Goal: Entertainment & Leisure: Consume media (video, audio)

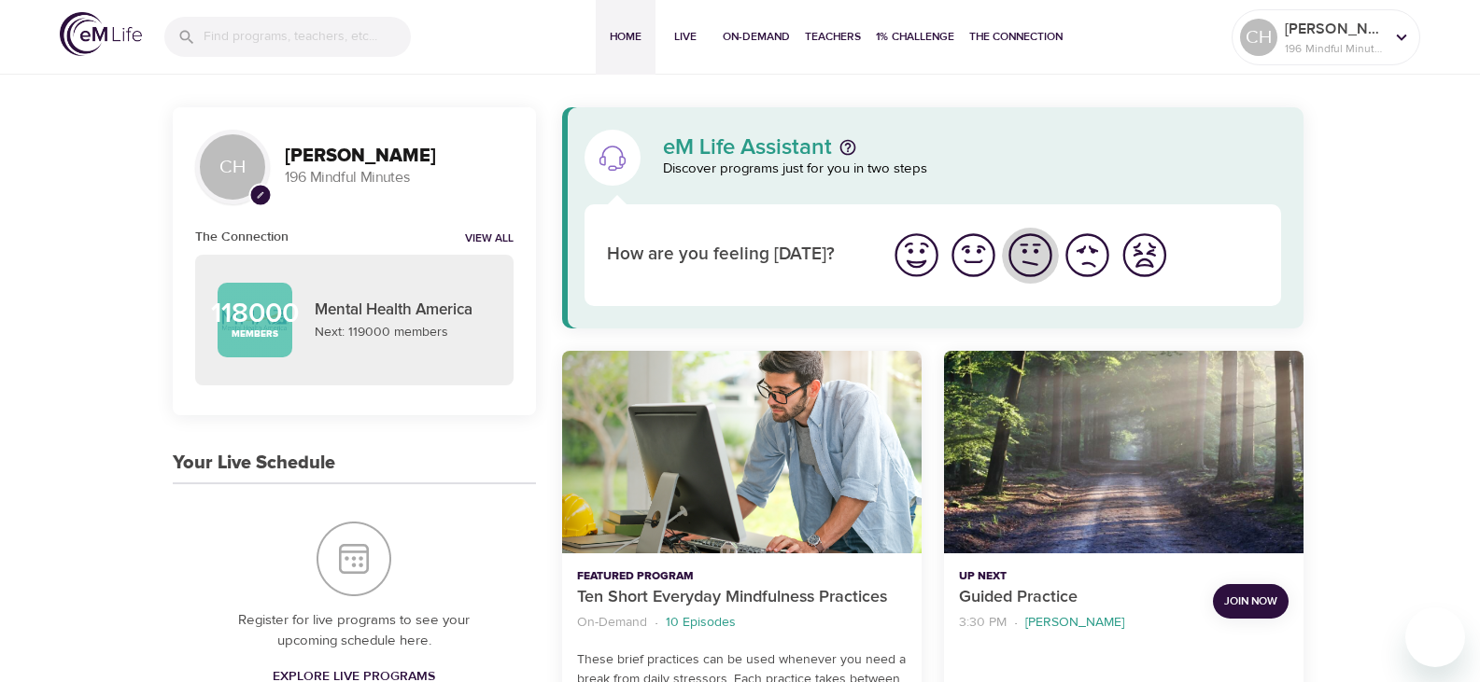
click at [1031, 250] on img "I'm feeling ok" at bounding box center [1029, 255] width 51 height 51
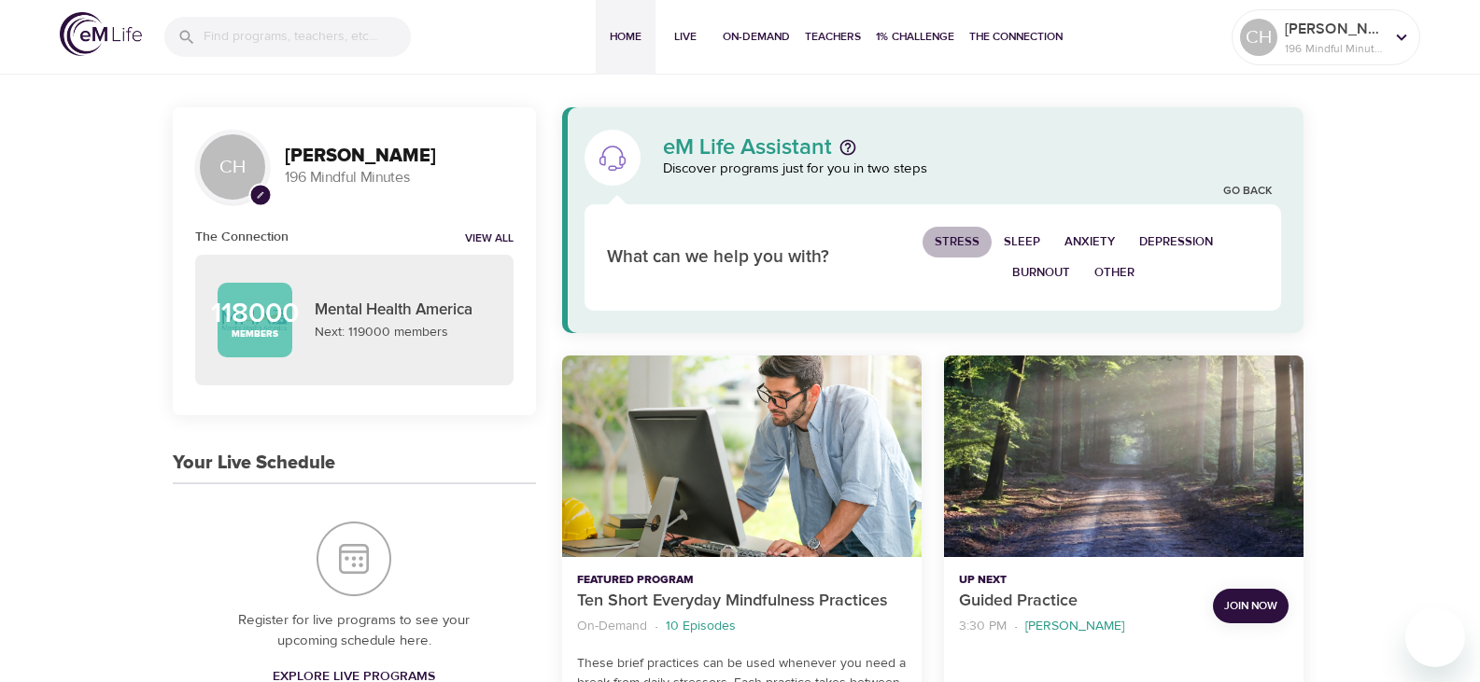
click at [955, 237] on span "Stress" at bounding box center [956, 241] width 45 height 21
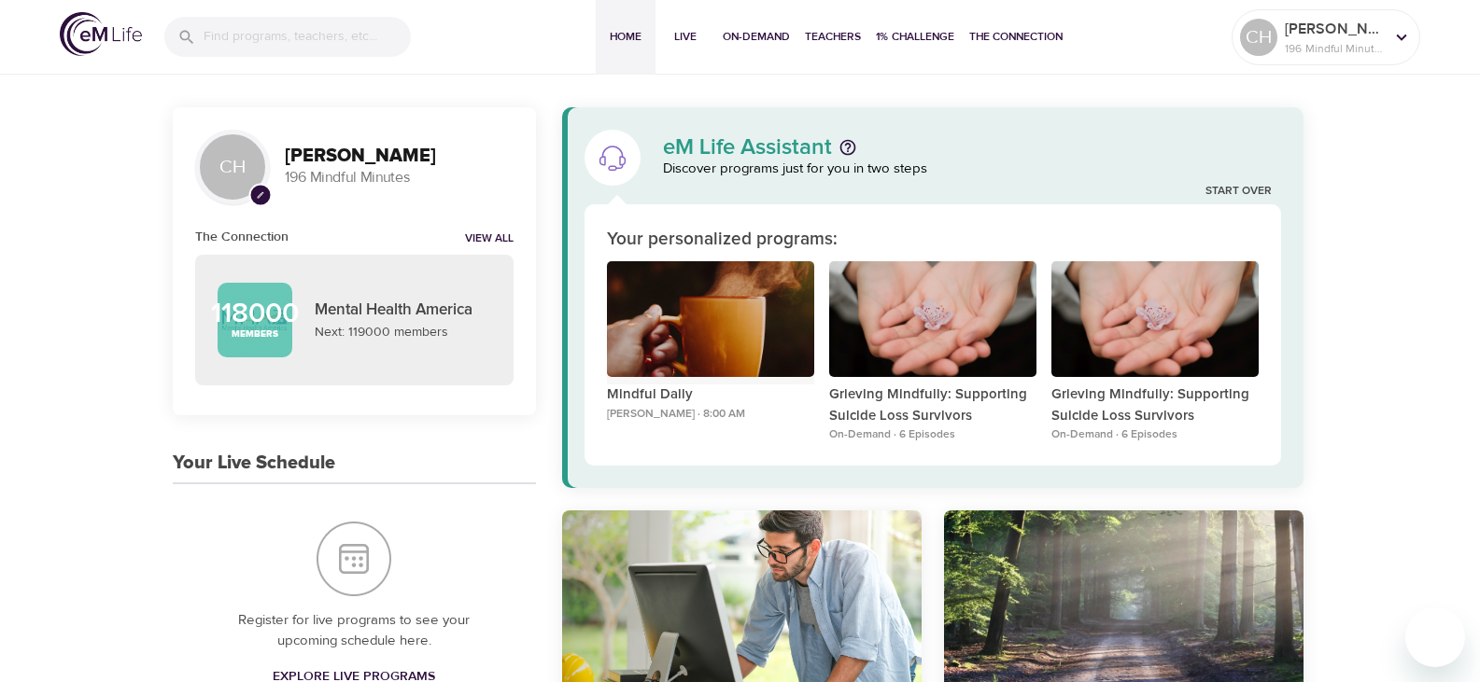
click at [694, 321] on div "Mindful Daily" at bounding box center [710, 319] width 207 height 117
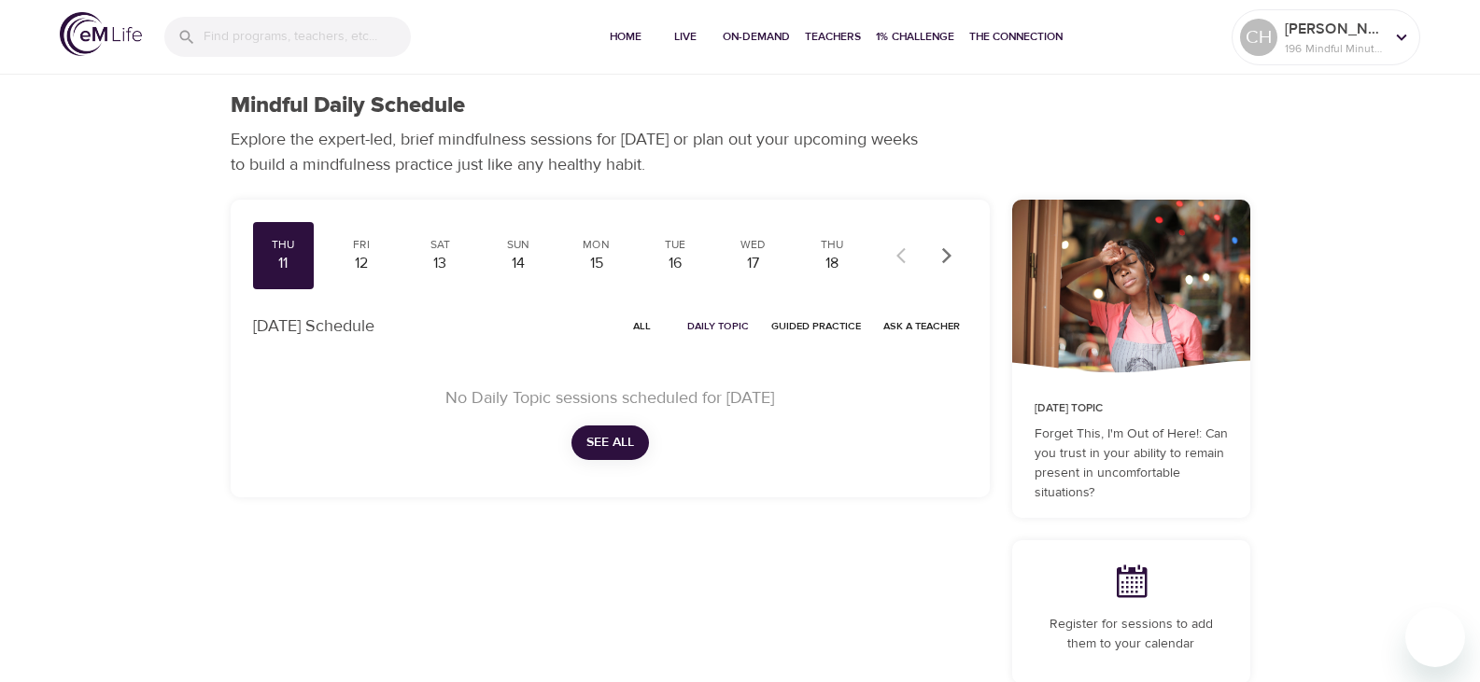
checkbox input "true"
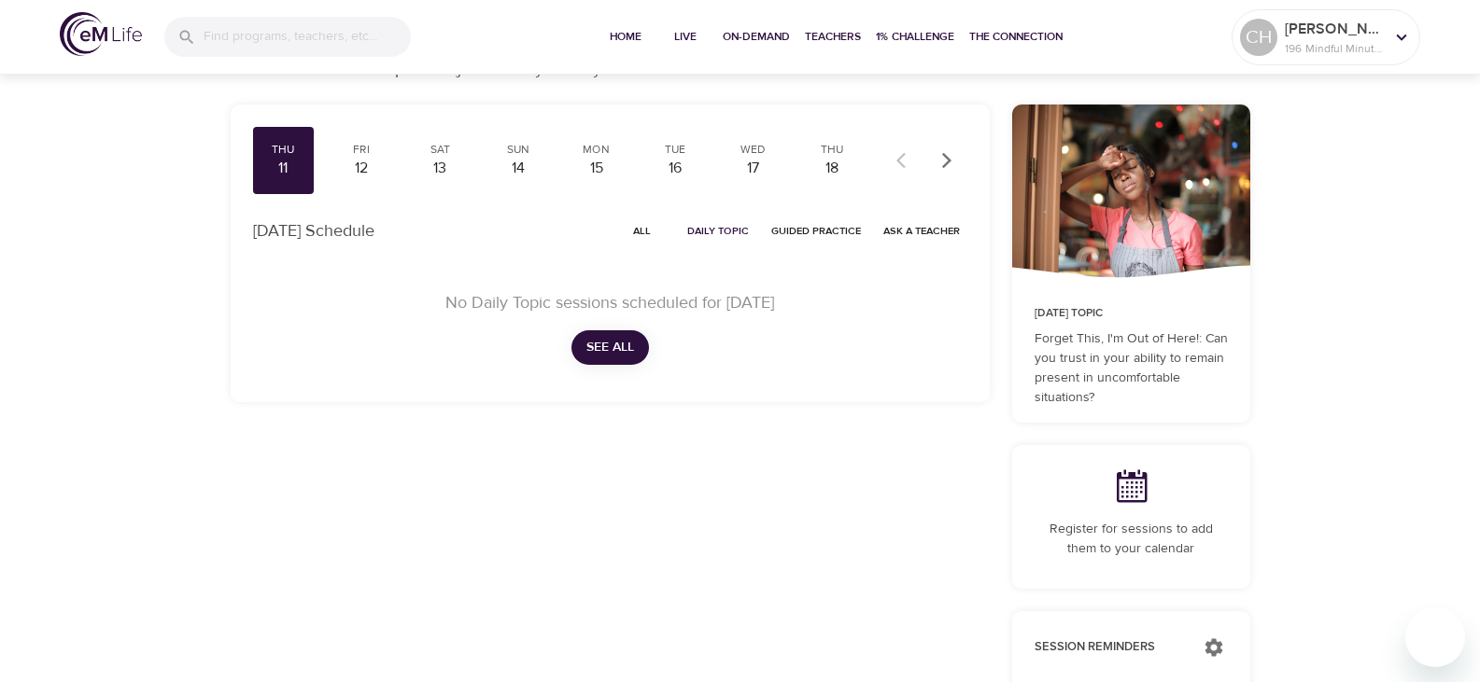
scroll to position [93, 0]
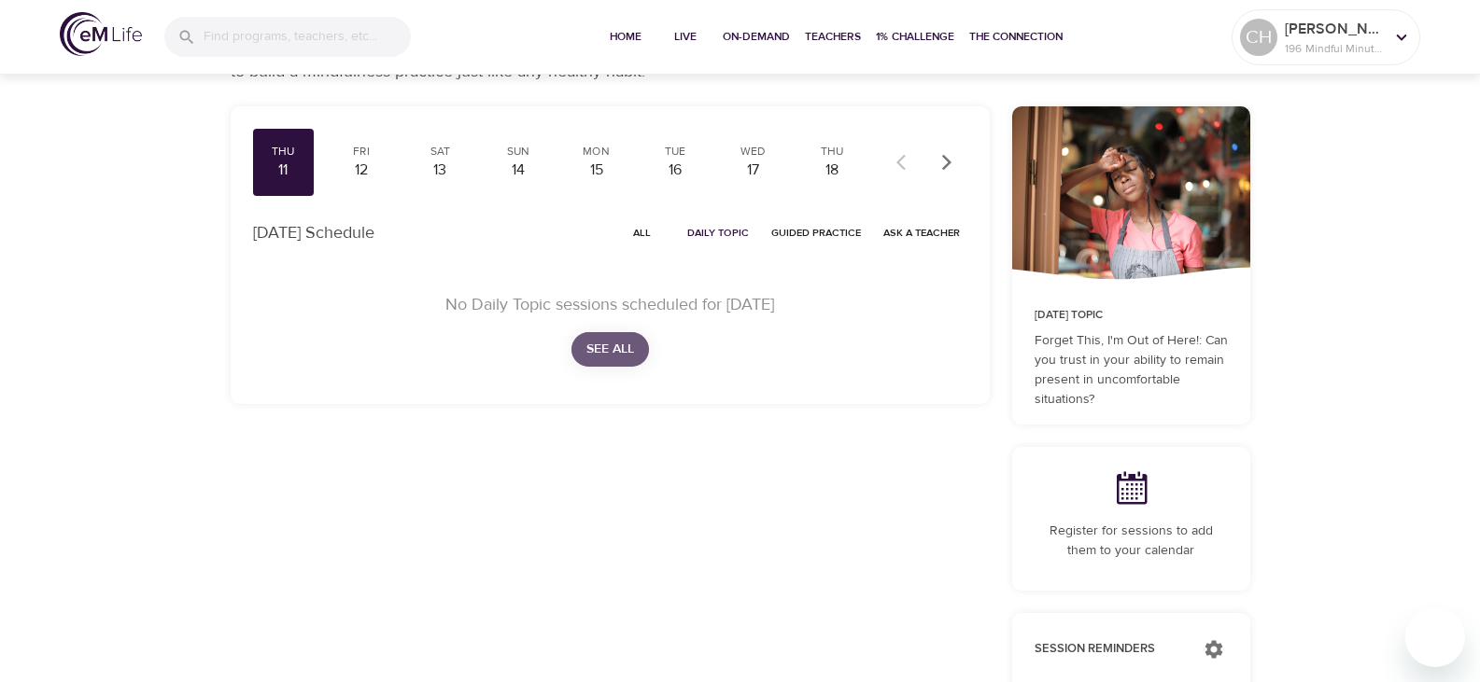
click at [599, 340] on span "See All" at bounding box center [610, 349] width 48 height 23
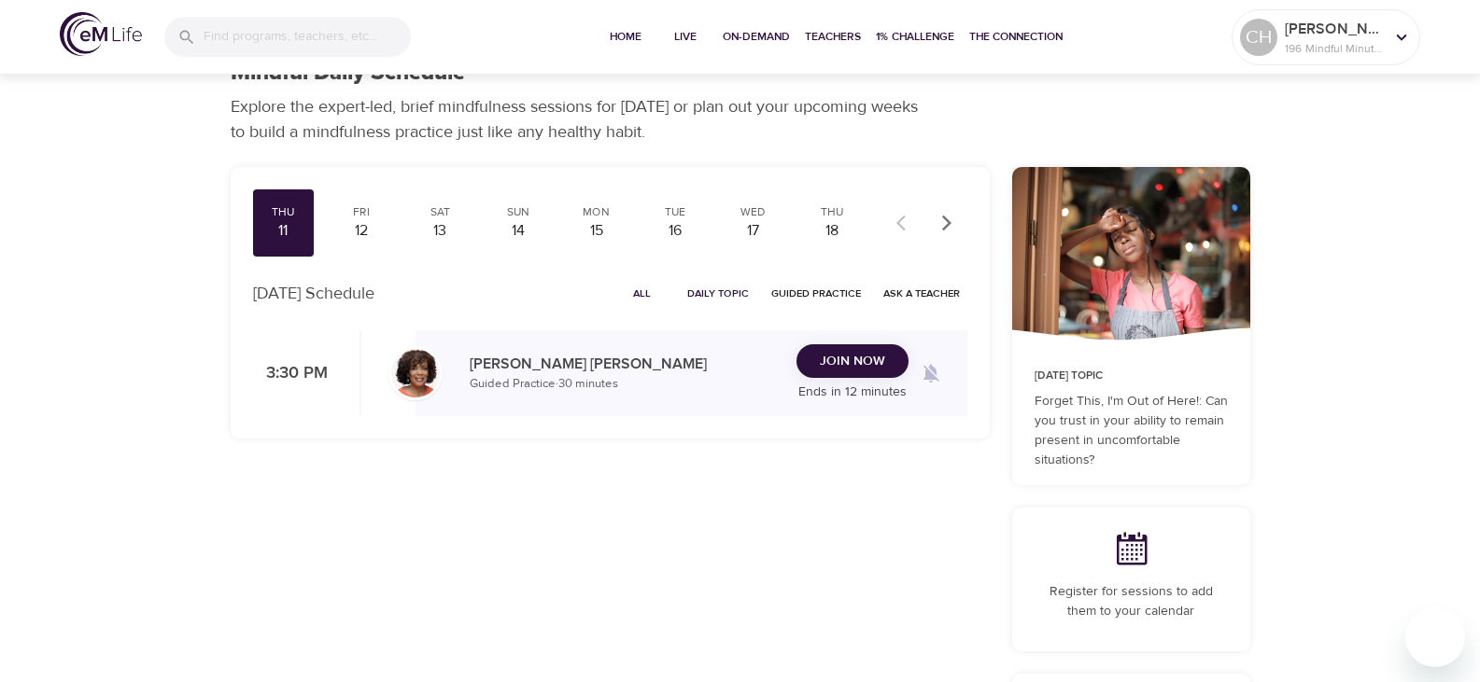
scroll to position [0, 0]
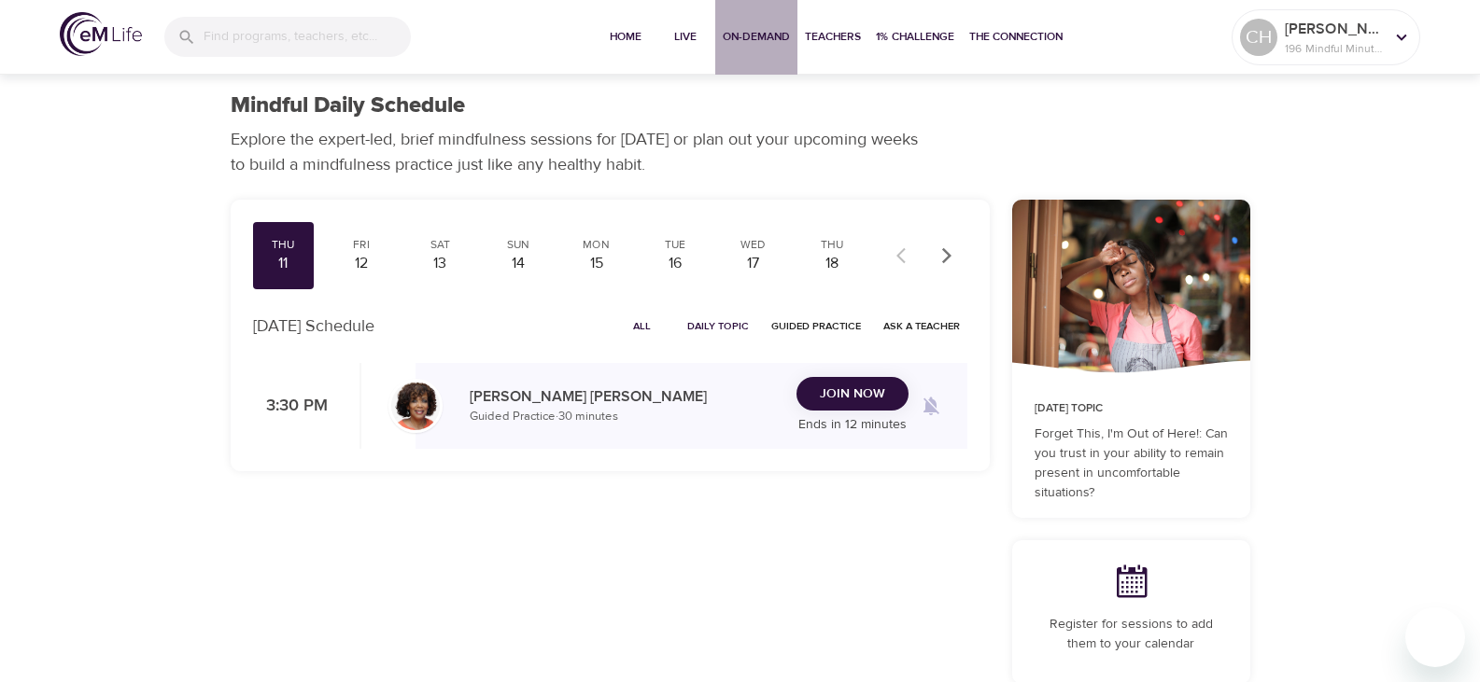
click at [747, 26] on button "On-Demand" at bounding box center [756, 37] width 82 height 75
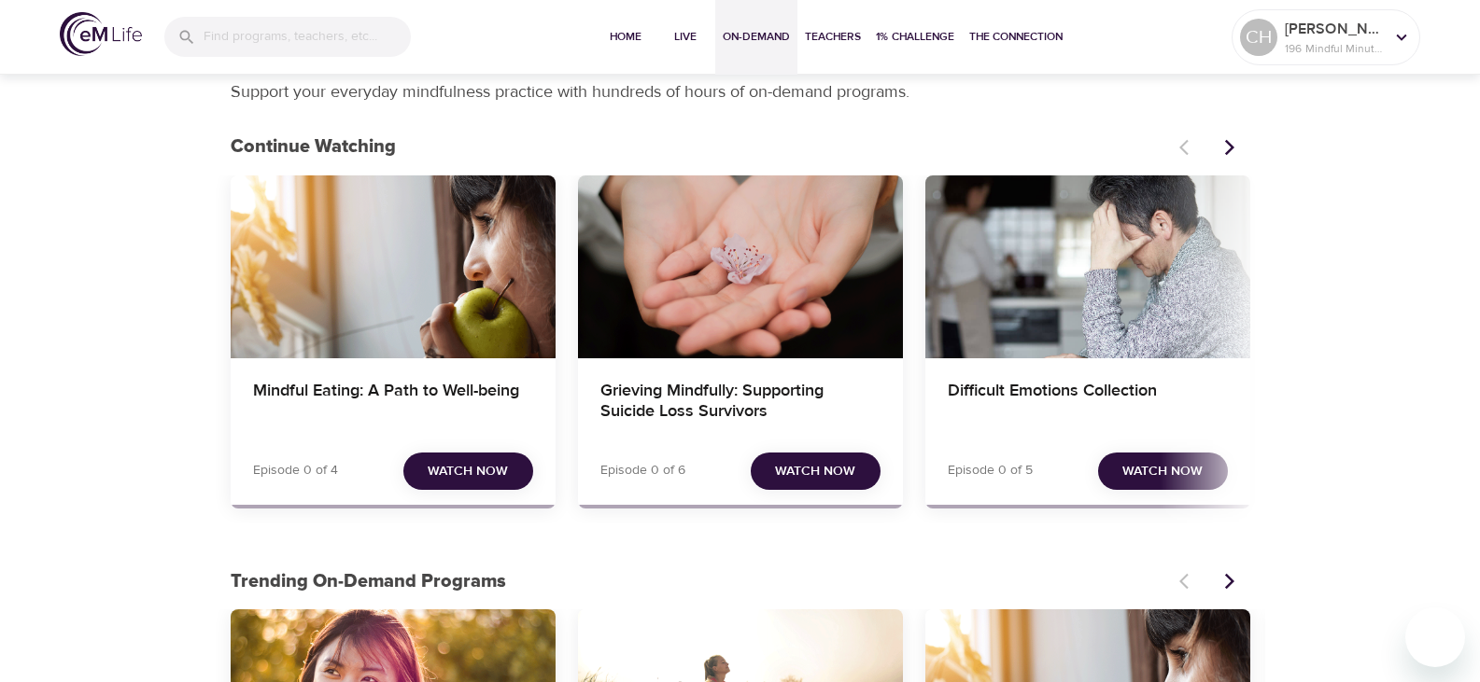
scroll to position [93, 0]
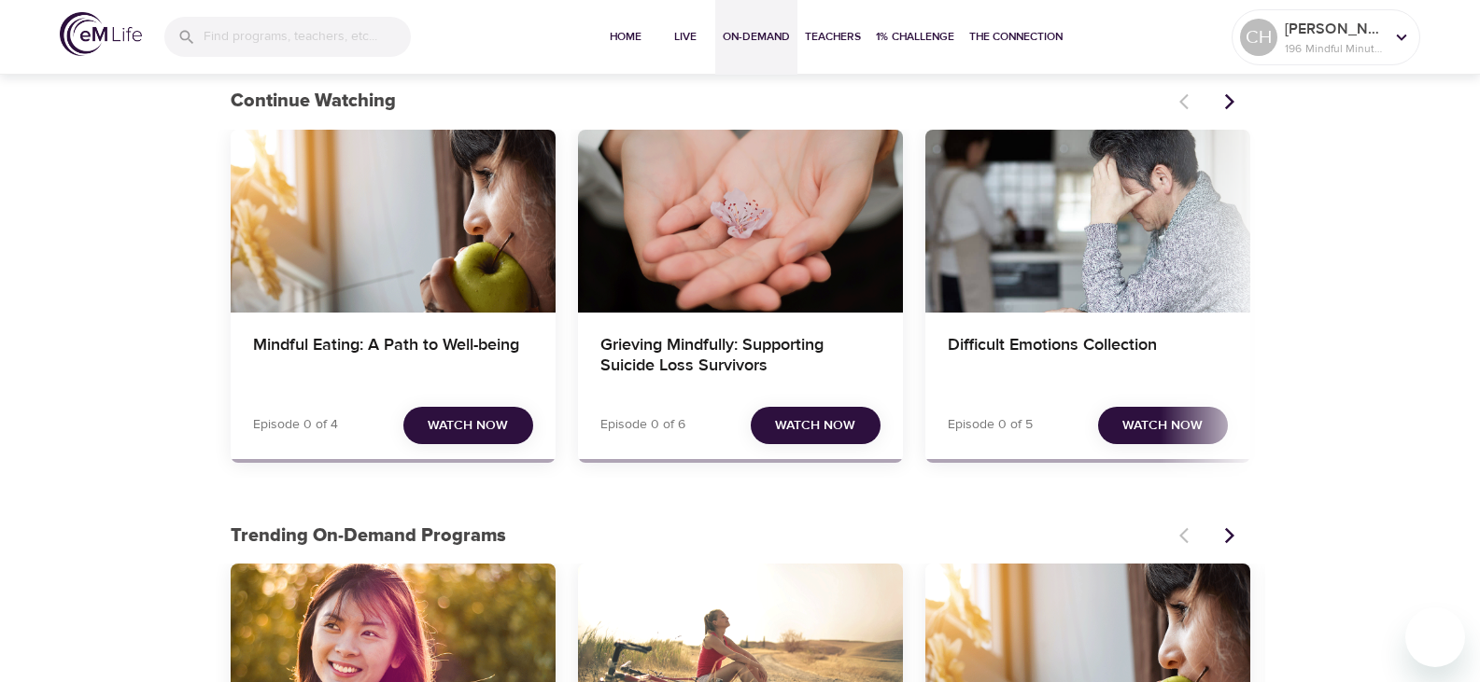
click at [449, 423] on span "Watch Now" at bounding box center [468, 425] width 80 height 23
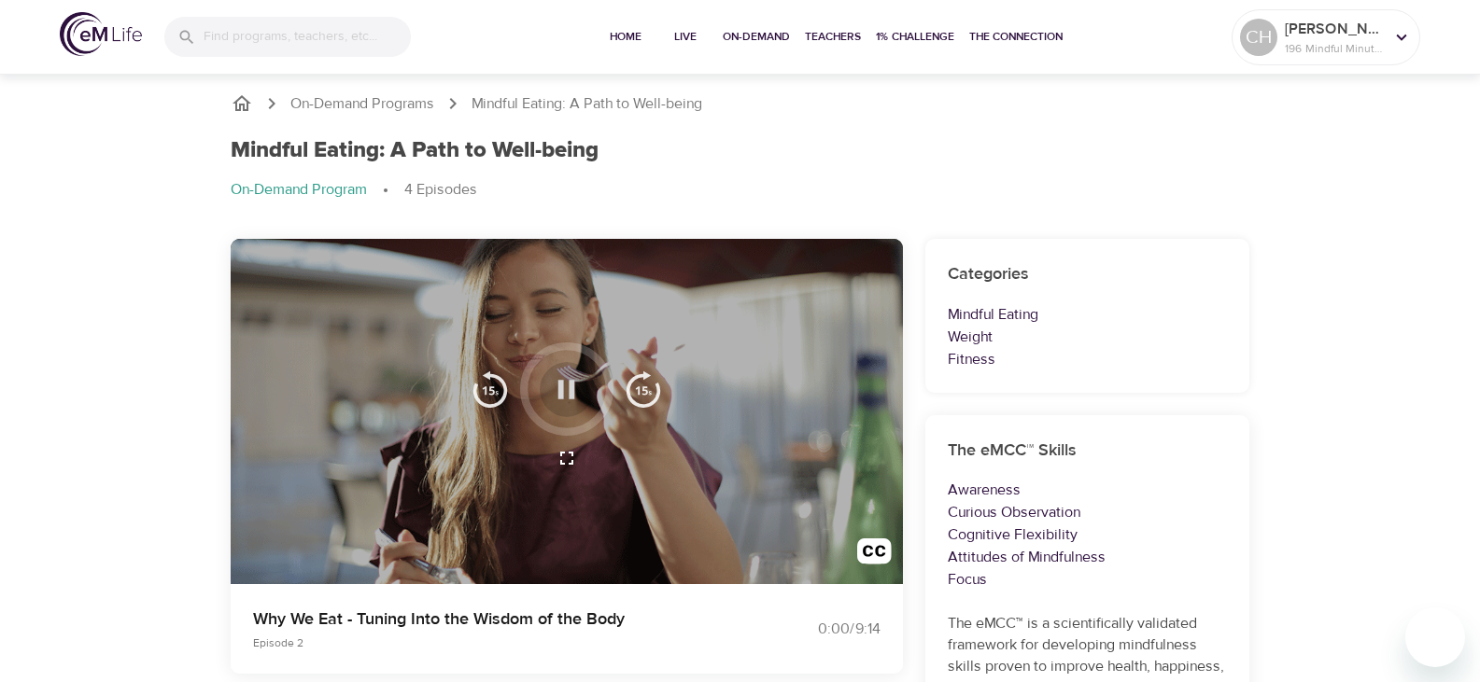
click at [558, 397] on icon "button" at bounding box center [566, 389] width 17 height 19
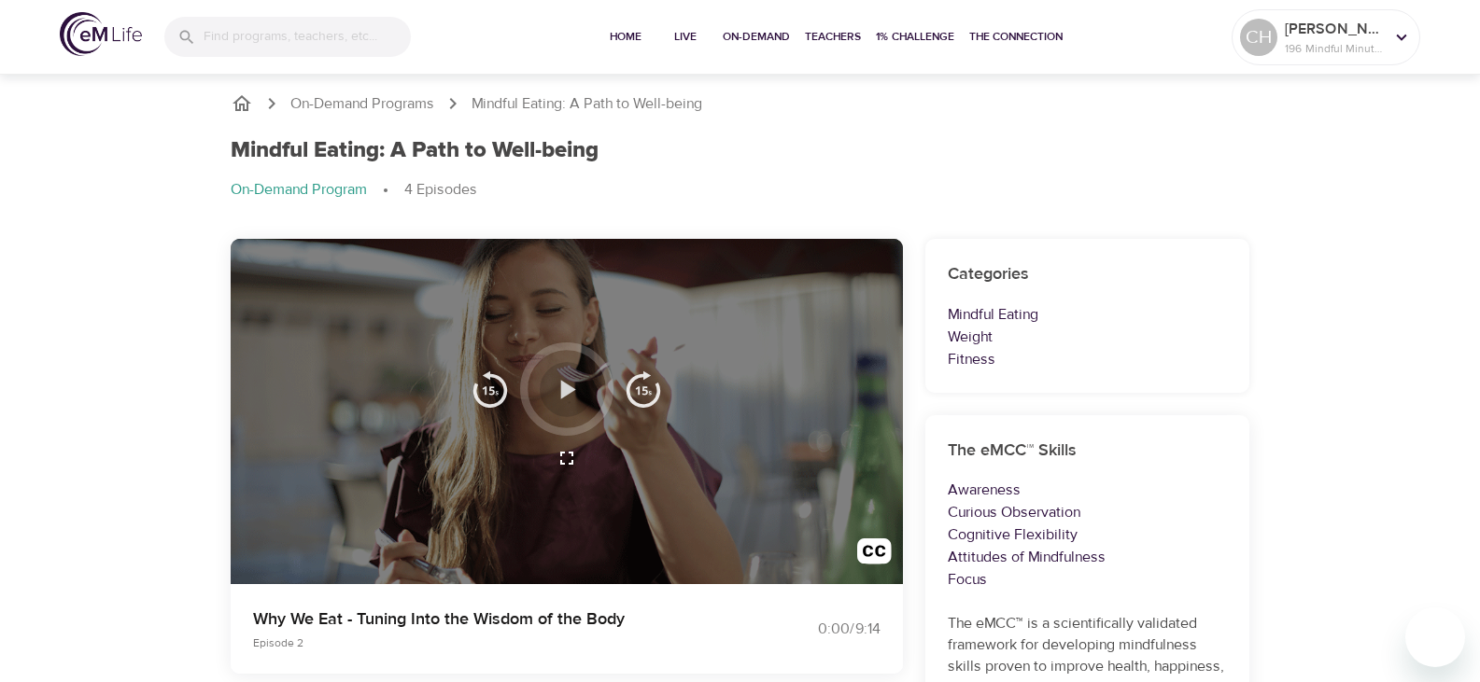
click at [559, 386] on icon "button" at bounding box center [566, 389] width 33 height 33
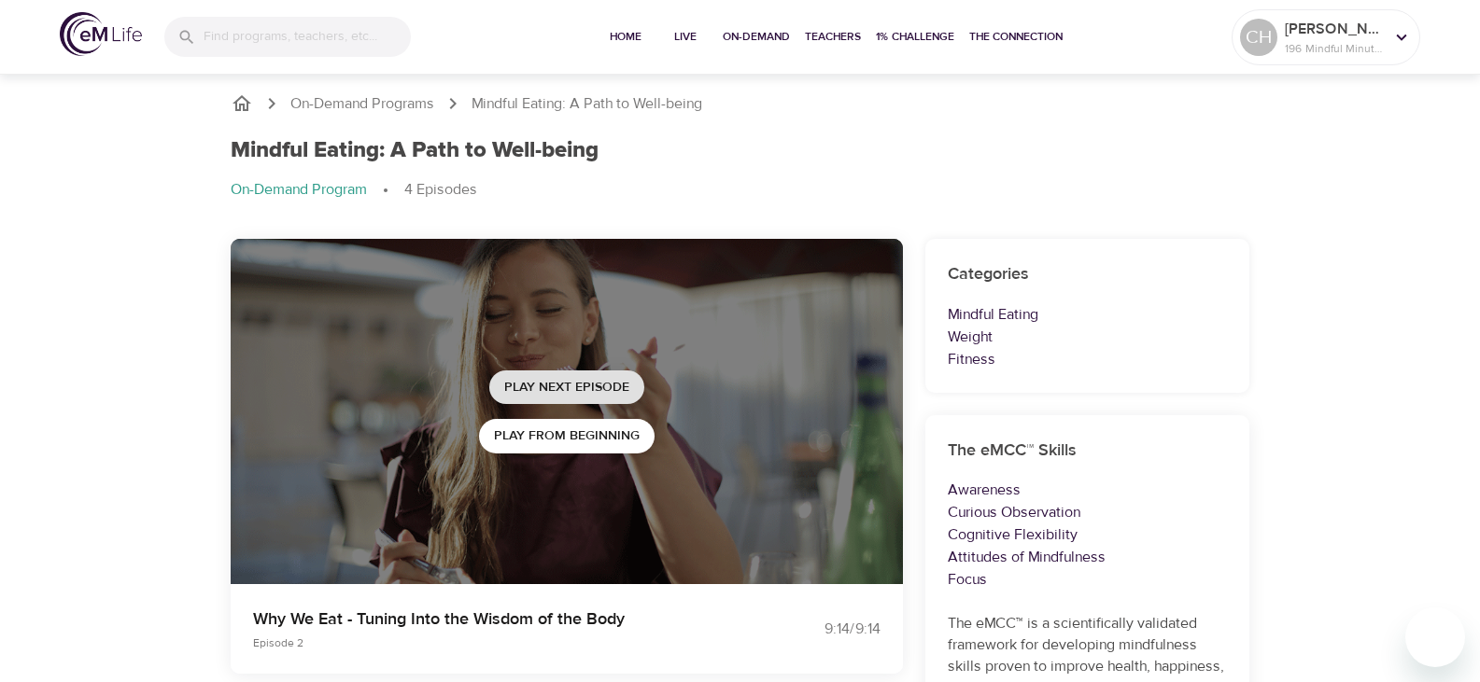
click at [584, 388] on span "Play Next Episode" at bounding box center [566, 387] width 125 height 23
